Goal: Task Accomplishment & Management: Manage account settings

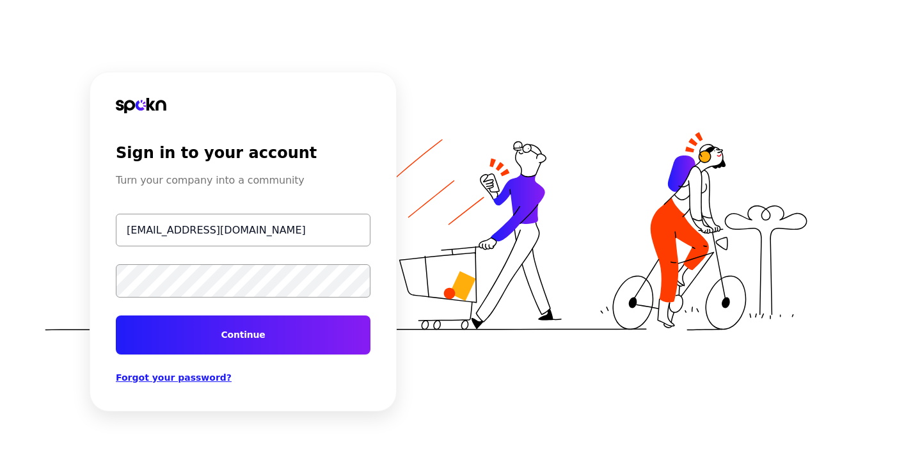
type input "[EMAIL_ADDRESS][DOMAIN_NAME]"
click at [243, 334] on button "Continue" at bounding box center [243, 335] width 255 height 39
type input "arif@mobsquad.io"
